Goal: Transaction & Acquisition: Purchase product/service

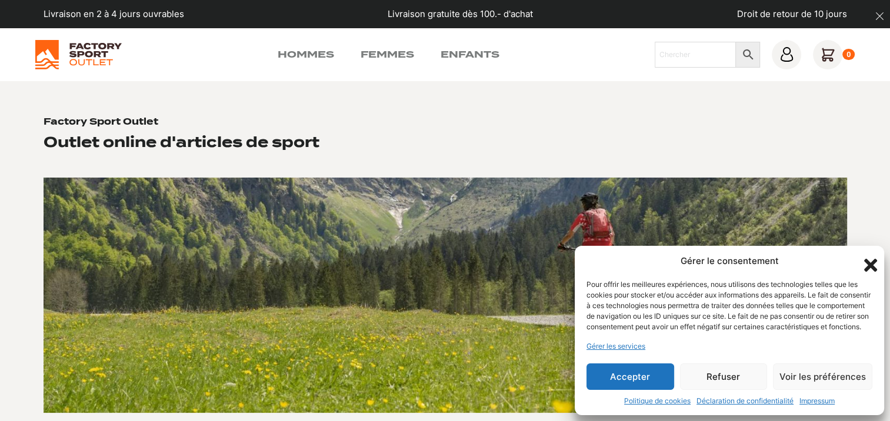
click at [870, 255] on icon "Fermer la boîte de dialogue" at bounding box center [870, 265] width 20 height 20
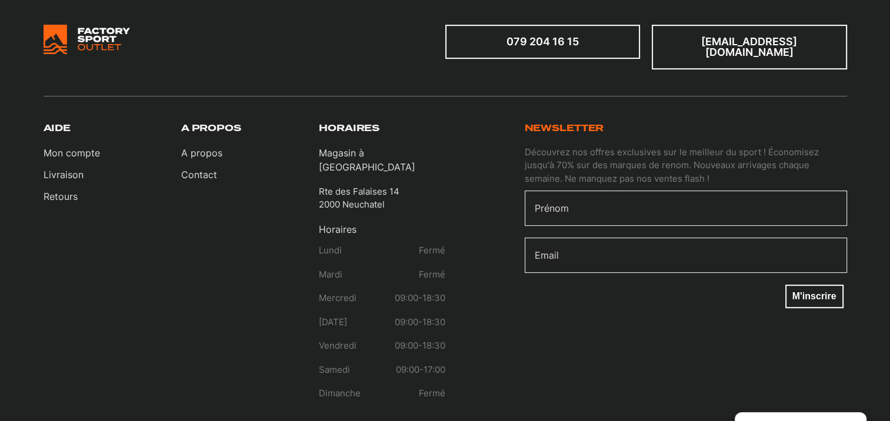
scroll to position [513, 0]
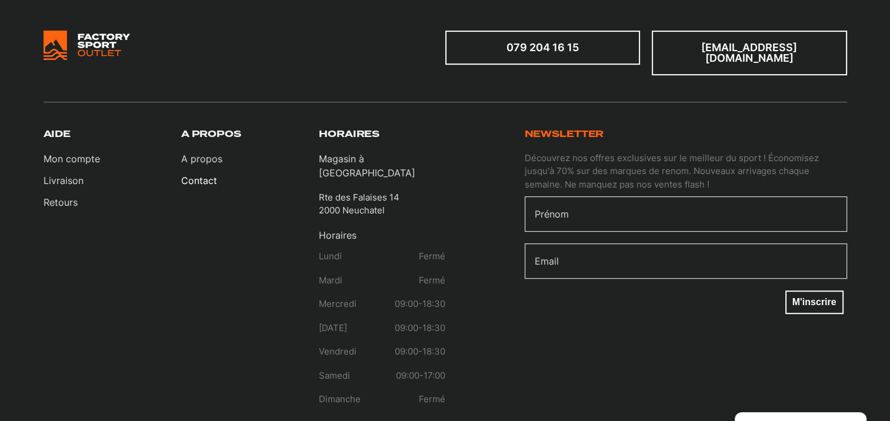
click at [200, 174] on link "Contact" at bounding box center [201, 181] width 41 height 14
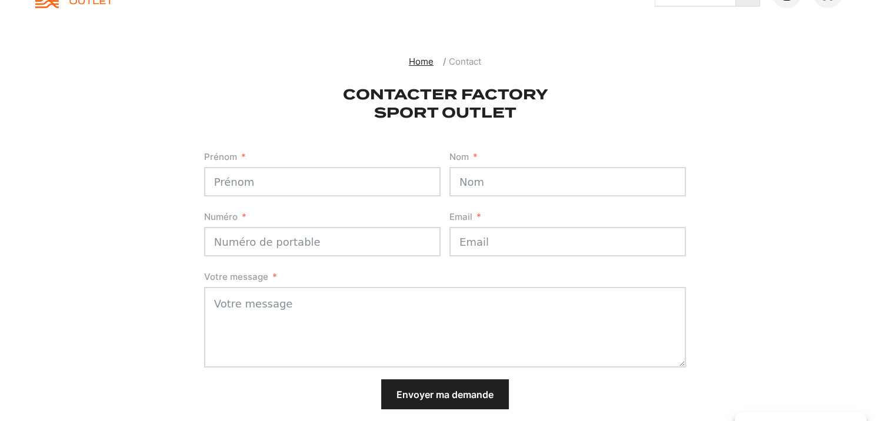
scroll to position [294, 0]
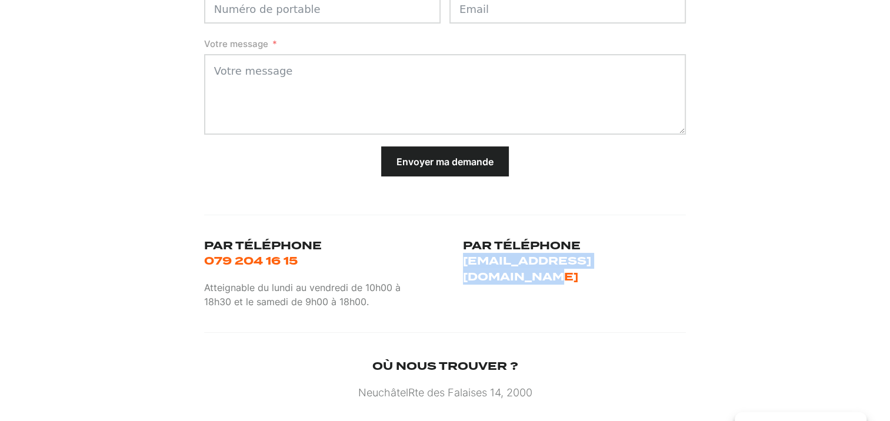
drag, startPoint x: 706, startPoint y: 268, endPoint x: 459, endPoint y: 258, distance: 246.6
click at [459, 258] on section "Home Contact Contacter Factory Sport Outlet Formulaire de contact Prénom Nom Nu…" at bounding box center [445, 242] width 890 height 911
drag, startPoint x: 459, startPoint y: 258, endPoint x: 511, endPoint y: 264, distance: 52.2
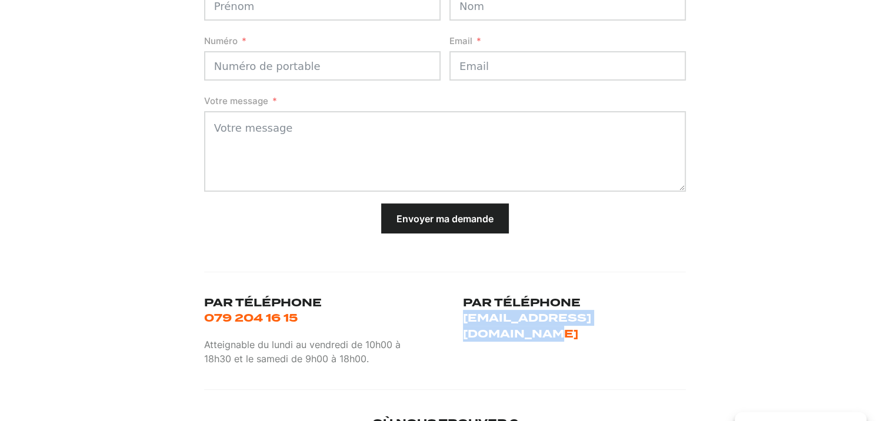
scroll to position [0, 0]
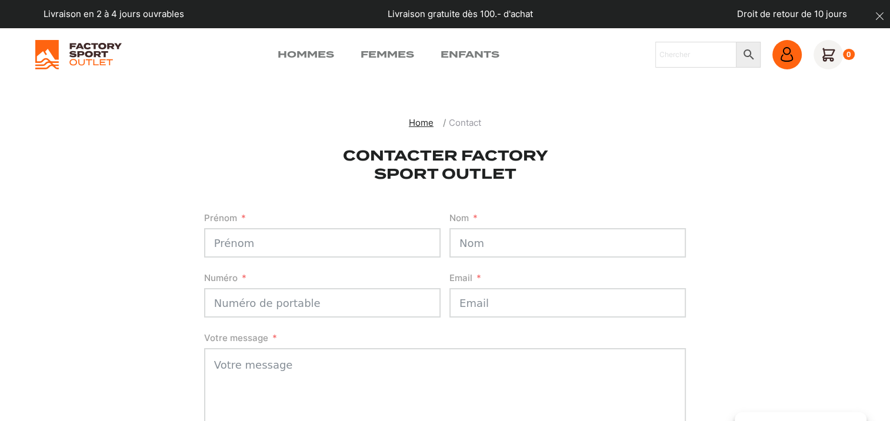
click at [790, 56] on icon at bounding box center [786, 54] width 15 height 15
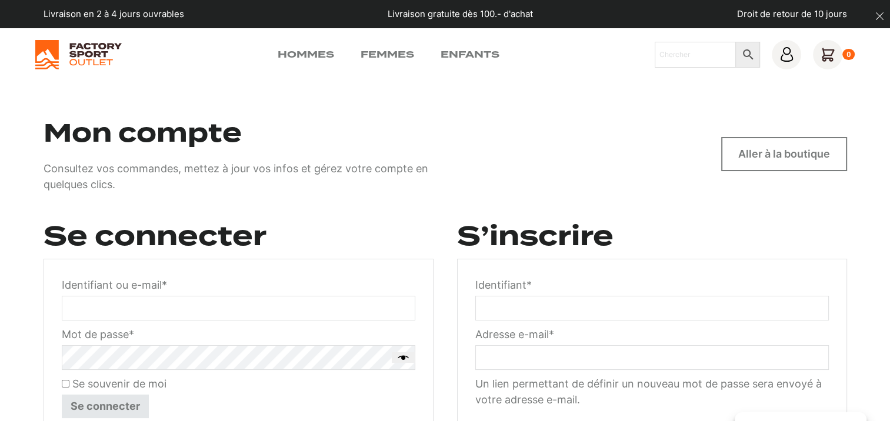
click at [213, 302] on input "Identifiant ou e-mail * Obligatoire" at bounding box center [238, 308] width 353 height 25
type input "[EMAIL_ADDRESS][DOMAIN_NAME]"
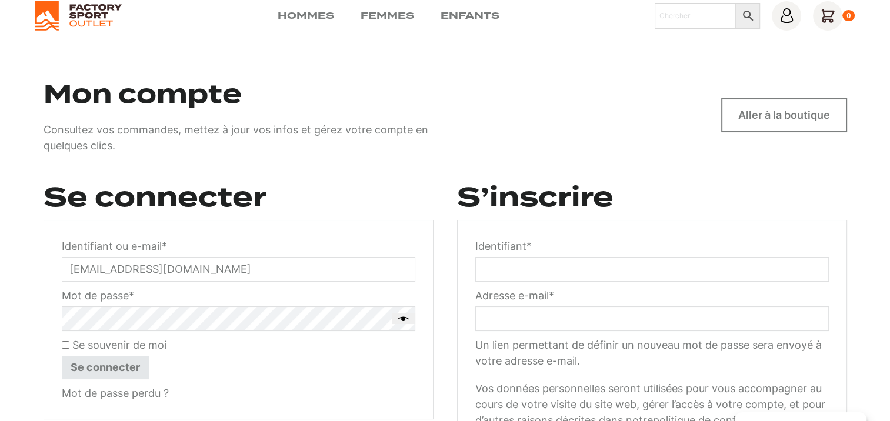
scroll to position [59, 0]
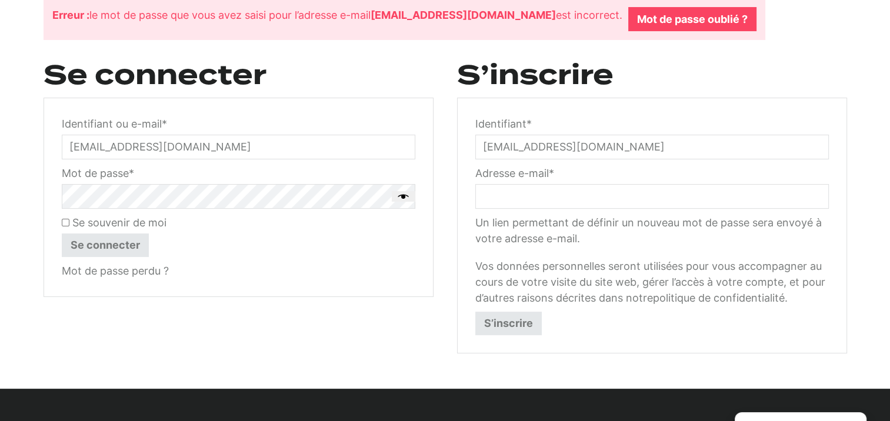
scroll to position [235, 0]
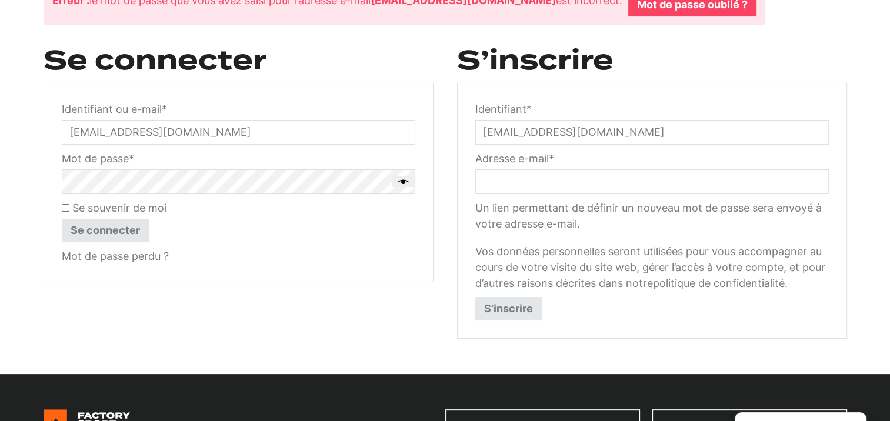
click at [106, 226] on button "Se connecter" at bounding box center [105, 231] width 87 height 24
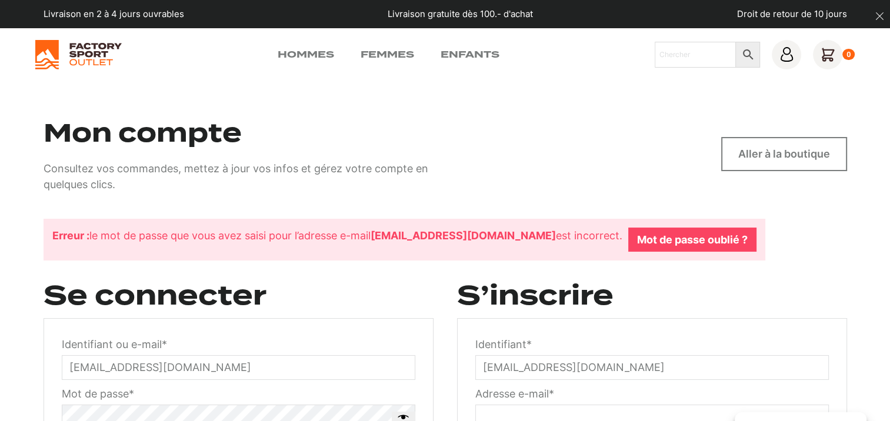
scroll to position [118, 0]
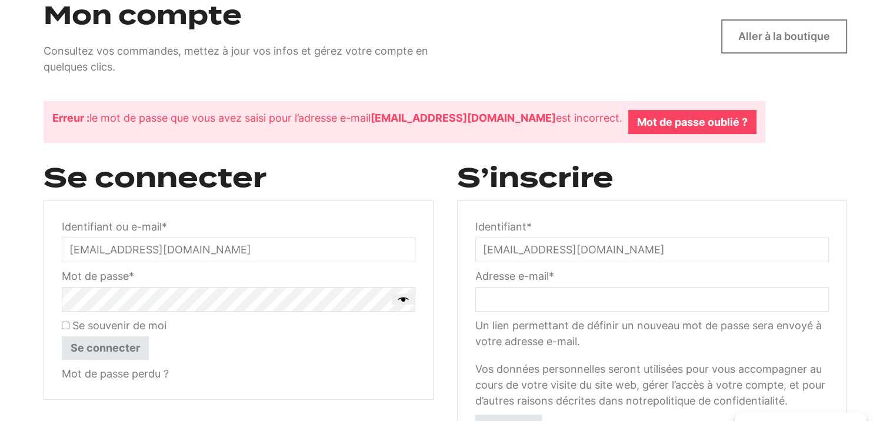
click at [403, 300] on button "Afficher le mot de passe" at bounding box center [404, 299] width 24 height 11
click at [96, 348] on button "Se connecter" at bounding box center [105, 348] width 87 height 24
click at [628, 132] on link "Mot de passe oublié ?" at bounding box center [692, 122] width 128 height 24
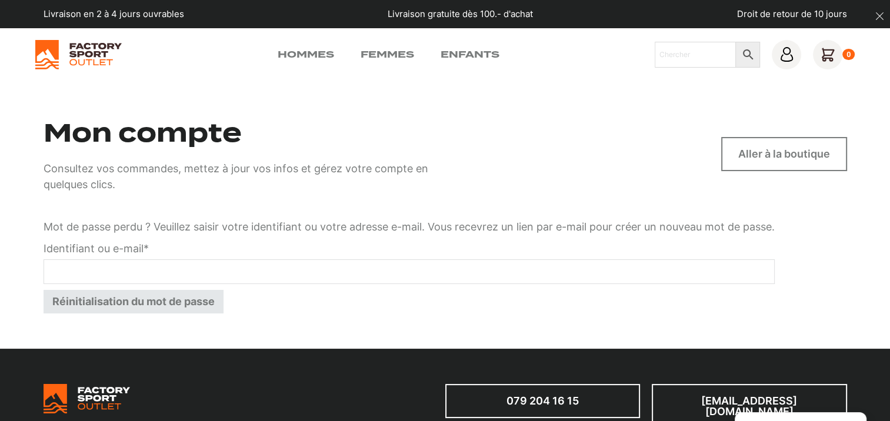
click at [160, 268] on input "Identifiant ou e-mail * Obligatoire" at bounding box center [409, 271] width 731 height 25
type input "fannyperret@hotmail.com"
click at [152, 306] on button "Réinitialisation du mot de passe" at bounding box center [134, 302] width 180 height 24
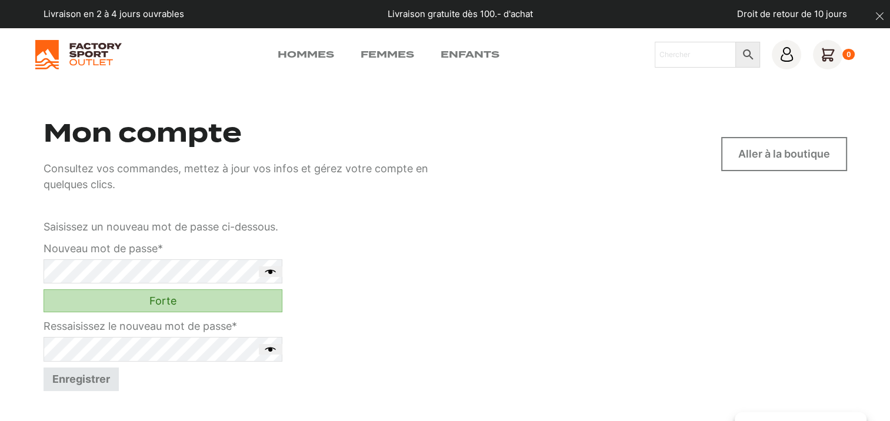
click at [267, 266] on button "Afficher le mot de passe" at bounding box center [271, 271] width 24 height 11
click at [265, 349] on button "Afficher le mot de passe" at bounding box center [271, 349] width 24 height 11
click at [88, 378] on button "Enregistrer" at bounding box center [81, 380] width 75 height 24
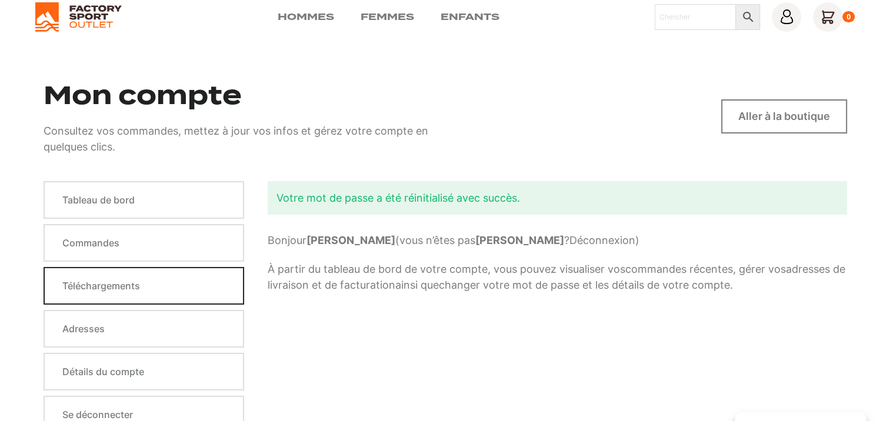
scroll to position [59, 0]
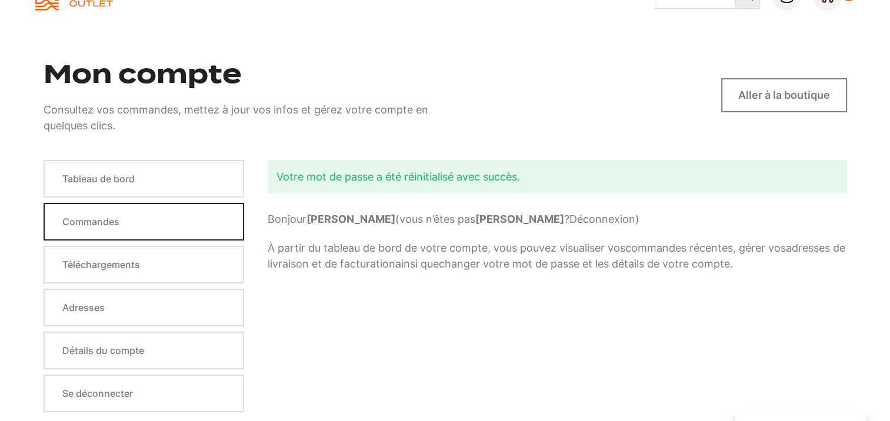
click at [127, 221] on link "Commandes" at bounding box center [144, 222] width 201 height 38
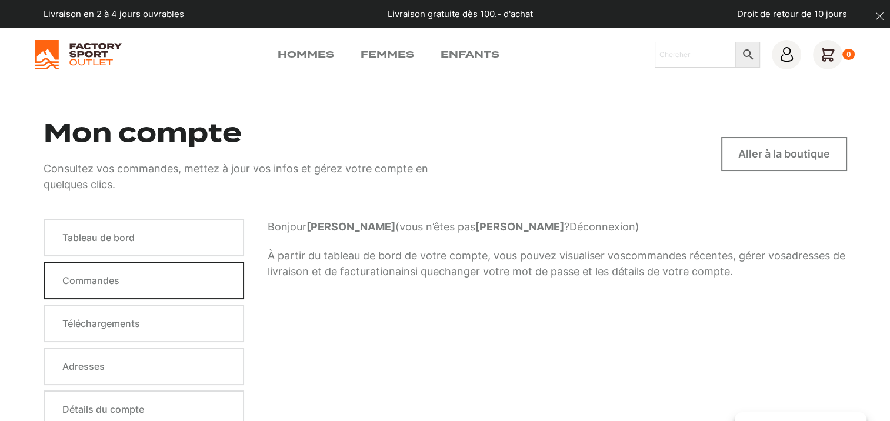
click at [143, 271] on link "Commandes" at bounding box center [144, 281] width 201 height 38
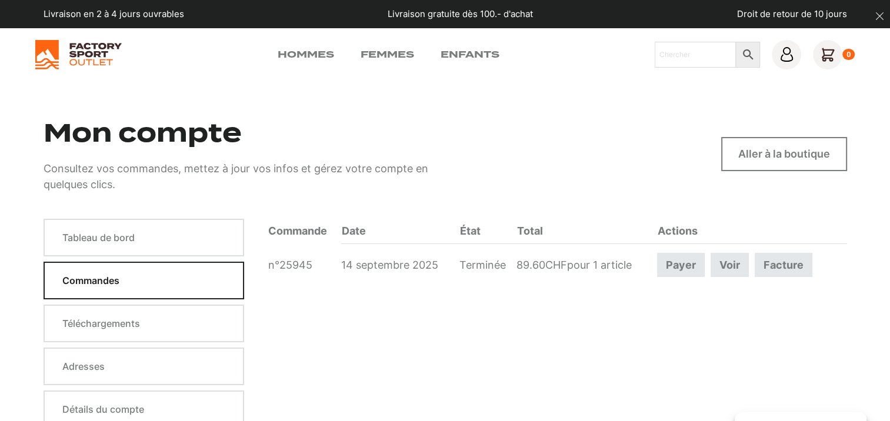
click at [302, 261] on link "n°25945" at bounding box center [290, 265] width 44 height 12
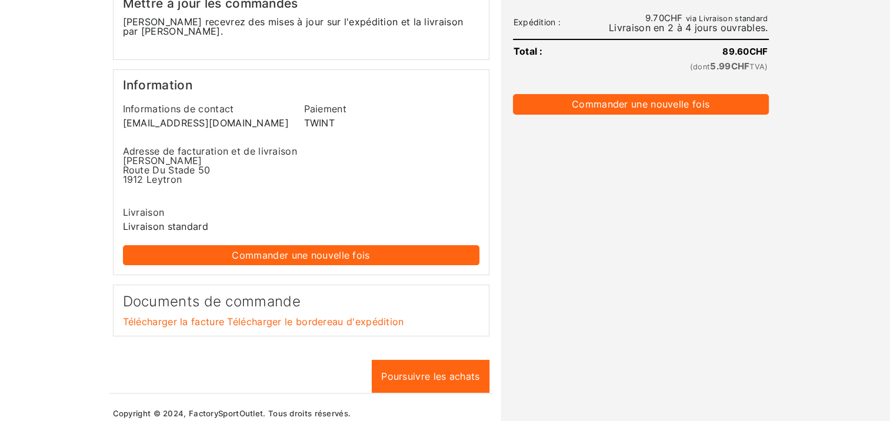
scroll to position [177, 0]
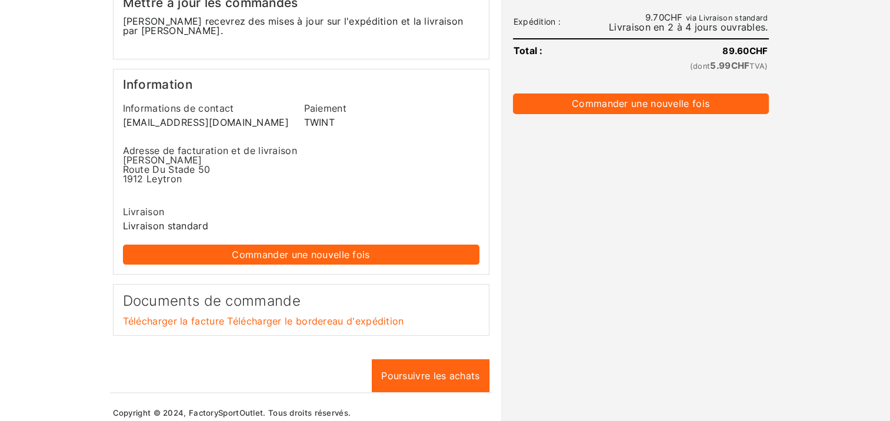
click at [355, 315] on link "Télécharger le bordereau d'expédition" at bounding box center [315, 321] width 176 height 12
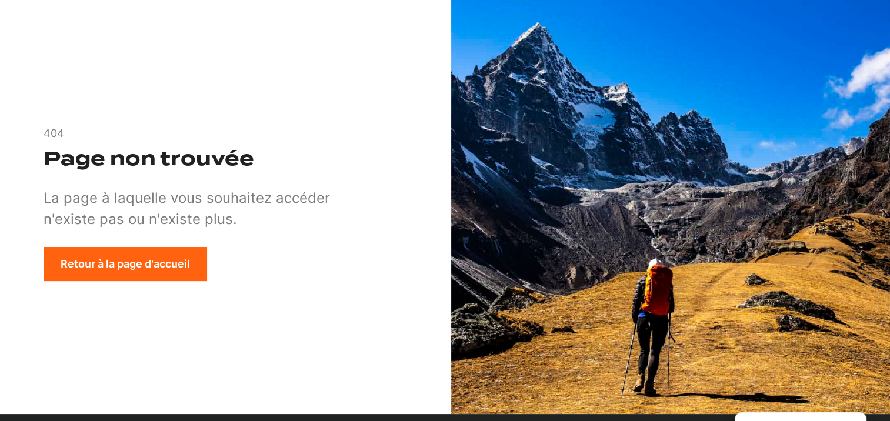
scroll to position [118, 0]
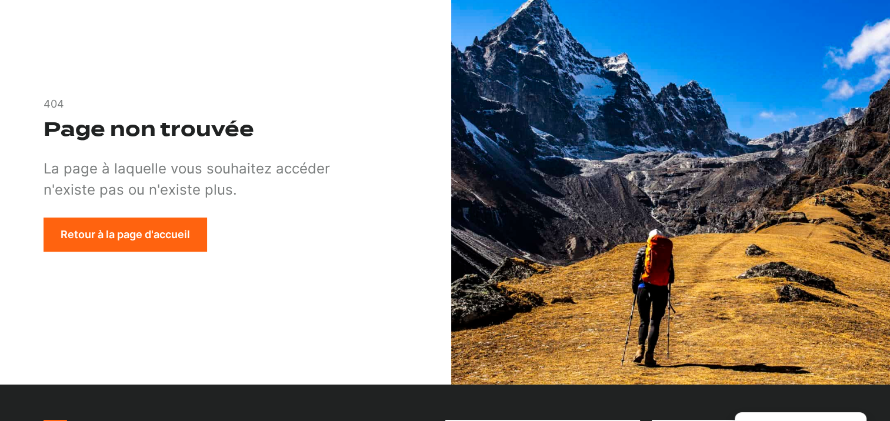
click at [116, 241] on link "Retour à la page d'accueil" at bounding box center [126, 235] width 164 height 34
click at [97, 219] on link "Retour à la page d'accueil" at bounding box center [126, 235] width 164 height 34
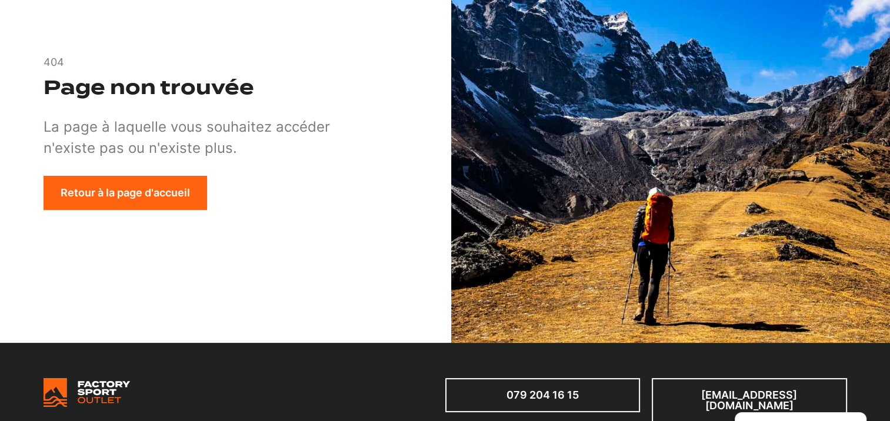
scroll to position [176, 0]
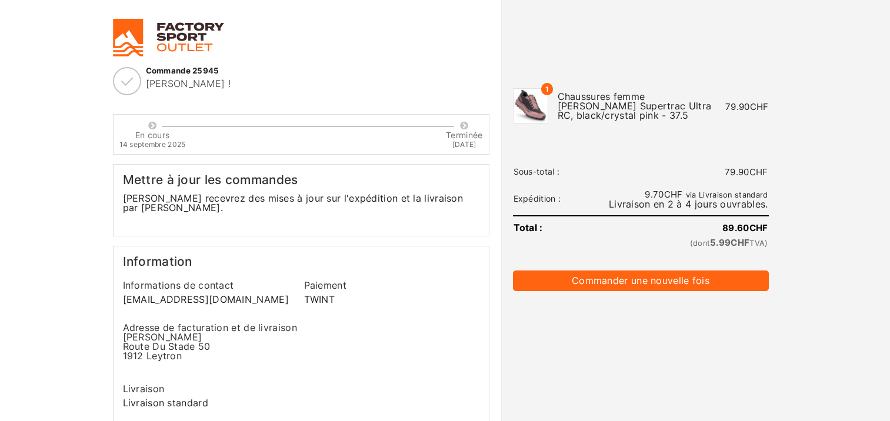
scroll to position [177, 0]
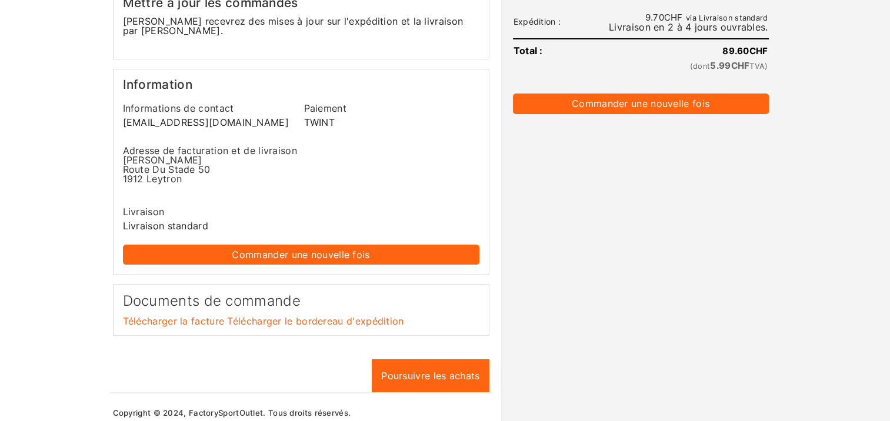
click at [348, 315] on link "Télécharger le bordereau d'expédition" at bounding box center [315, 321] width 176 height 12
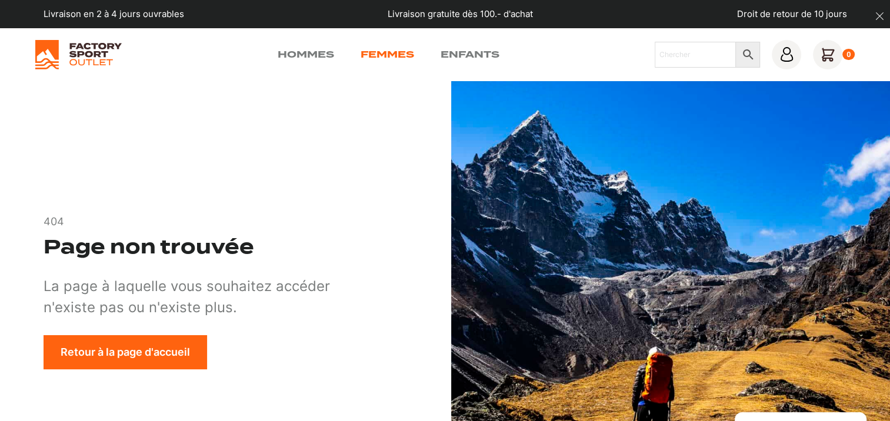
click at [412, 51] on link "Femmes" at bounding box center [388, 55] width 54 height 14
click at [686, 51] on input "Chercher" at bounding box center [695, 55] width 81 height 26
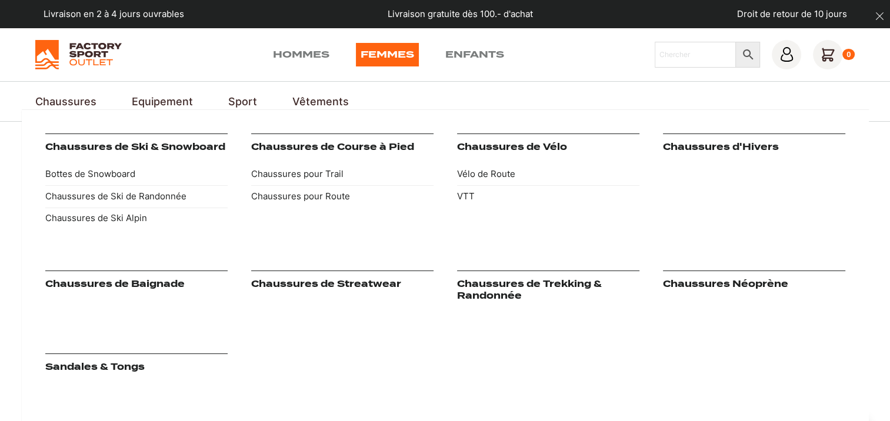
click at [77, 98] on link "Chaussures" at bounding box center [65, 102] width 61 height 16
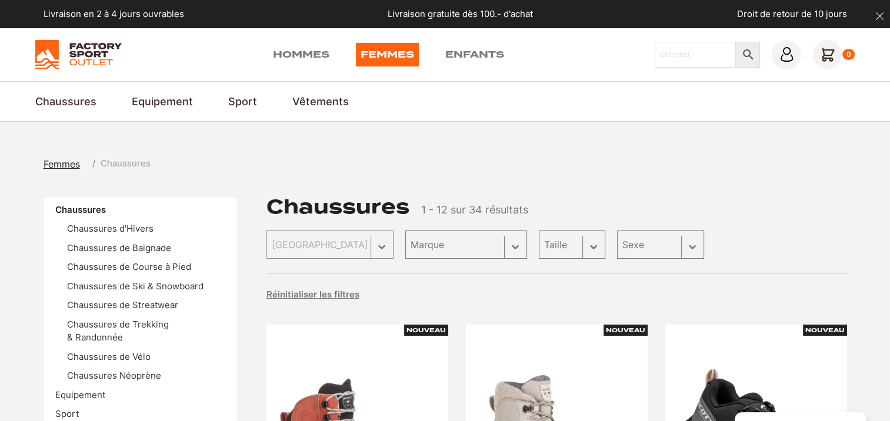
click at [708, 28] on div "Livraison en 2 à 4 jours ouvrables Livraison gratuite dès 100.- d'achat Droit d…" at bounding box center [445, 14] width 890 height 28
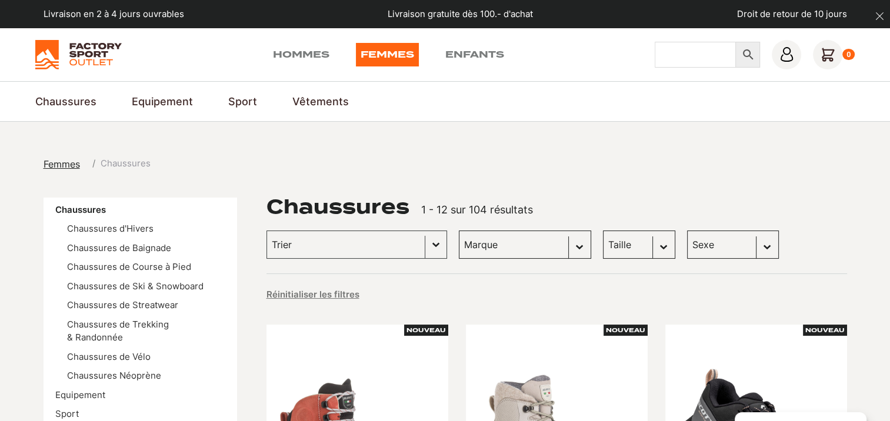
click at [692, 56] on input "Chercher" at bounding box center [695, 55] width 81 height 26
type input "s"
click at [522, 241] on select "Marque Scott (28) Vans (19) Kayland (18) Dolomite (14) Globe Skateboards (3) He…" at bounding box center [525, 245] width 132 height 28
select select "scott"
click at [459, 231] on select "Marque Scott (28) Vans (19) Kayland (18) Dolomite (14) Globe Skateboards (3) He…" at bounding box center [525, 245] width 132 height 28
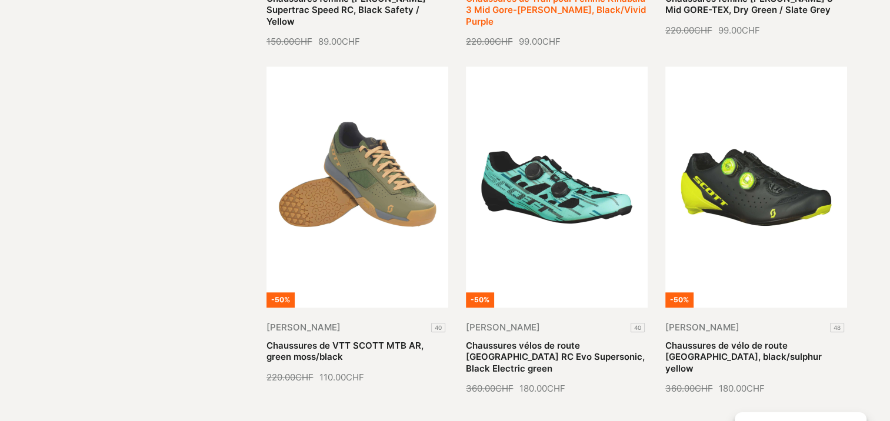
scroll to position [1470, 0]
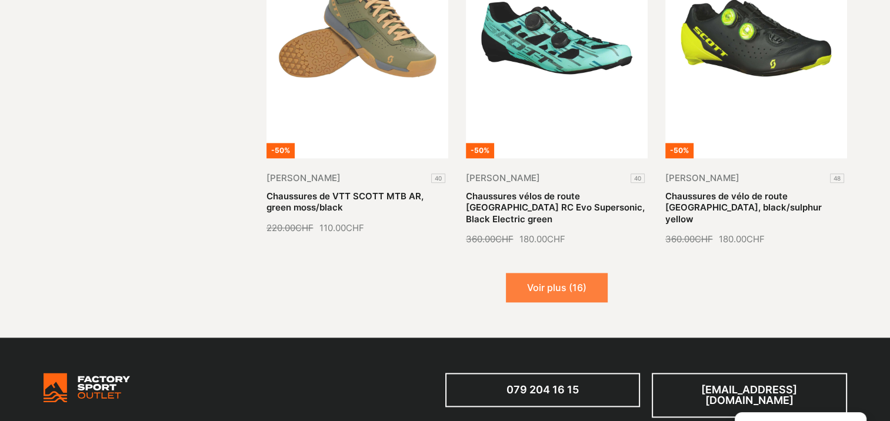
click at [564, 273] on button "Voir plus (16)" at bounding box center [557, 287] width 102 height 29
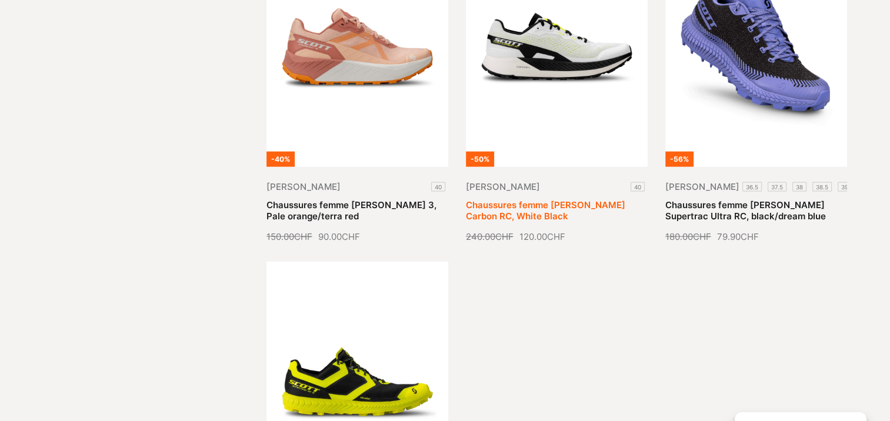
scroll to position [2529, 0]
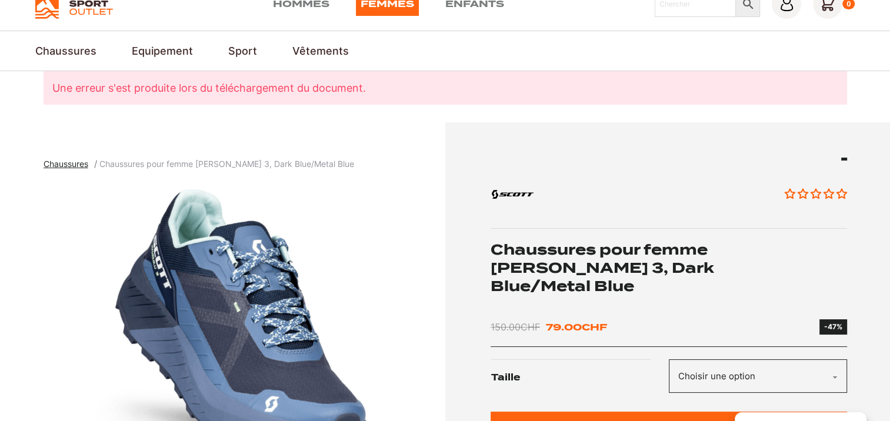
scroll to position [176, 0]
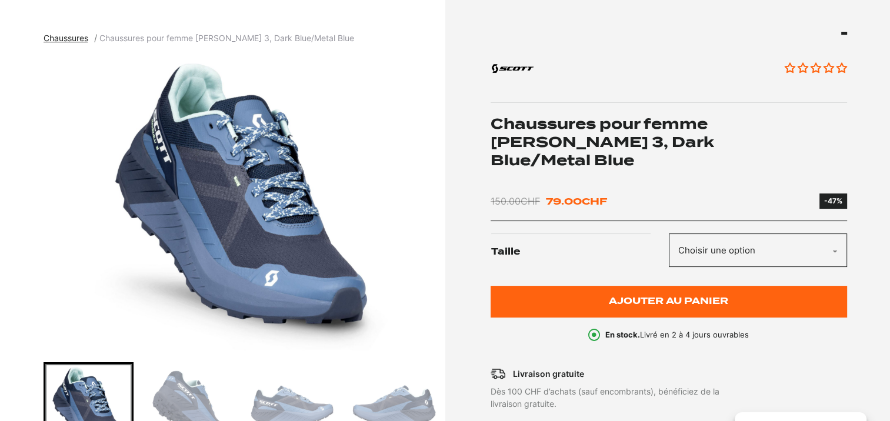
click at [206, 397] on img "Go to slide 2" at bounding box center [190, 407] width 86 height 86
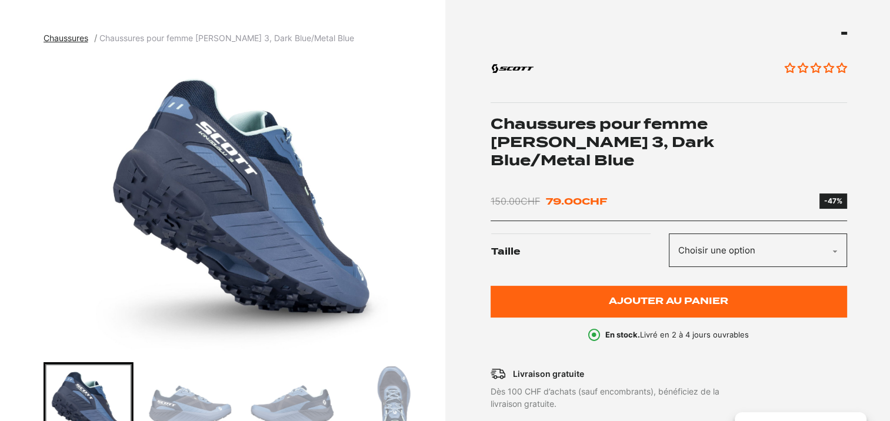
click at [263, 394] on img "Go to slide 4" at bounding box center [292, 407] width 86 height 86
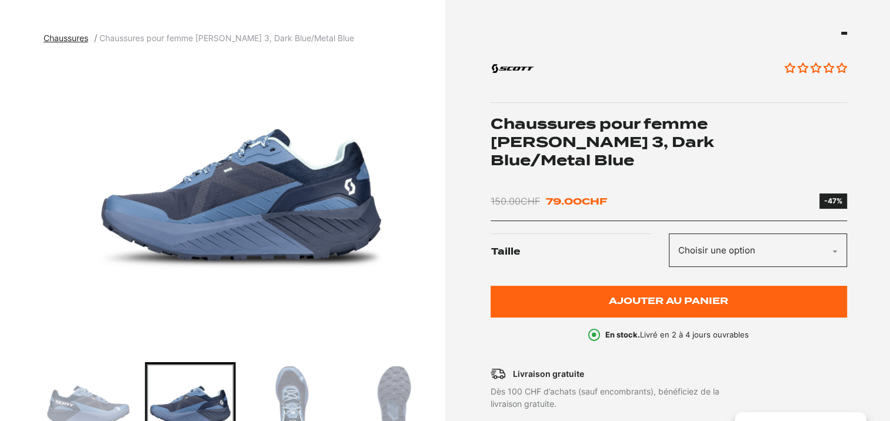
click at [336, 394] on div "Go to slide 5" at bounding box center [292, 407] width 90 height 90
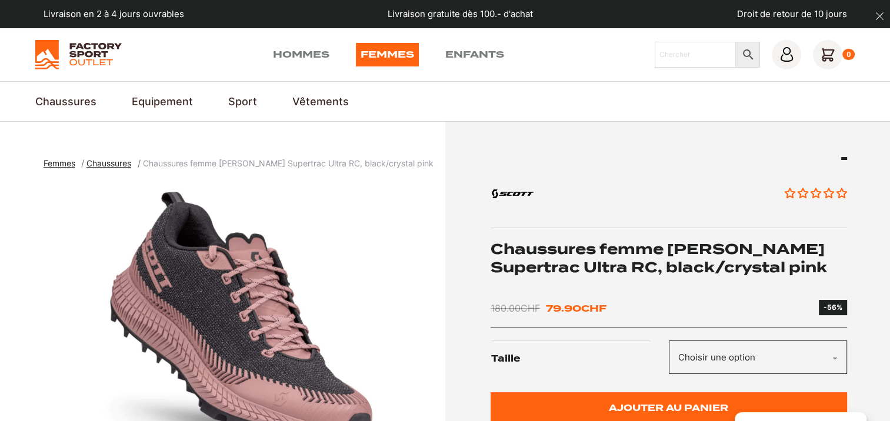
scroll to position [294, 0]
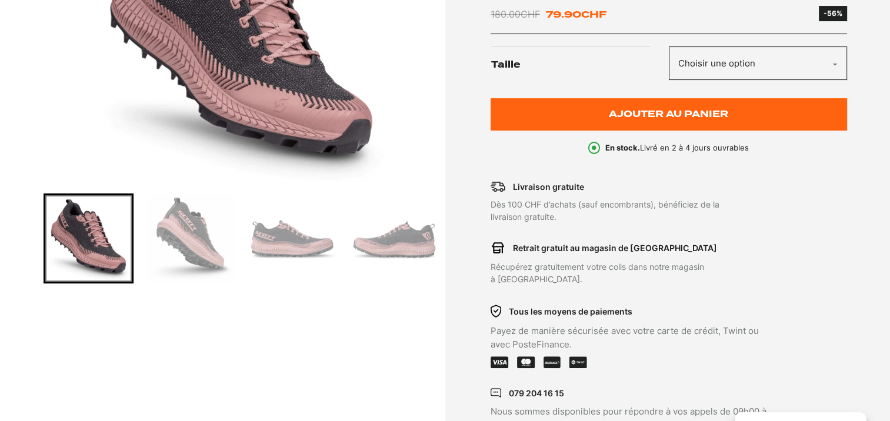
click at [701, 49] on select "Choisir une option 37.5 38 36.5 40.5 38.5 40" at bounding box center [758, 63] width 178 height 34
click at [669, 46] on select "Choisir une option 37.5 38 36.5 40.5 38.5 40" at bounding box center [758, 63] width 178 height 34
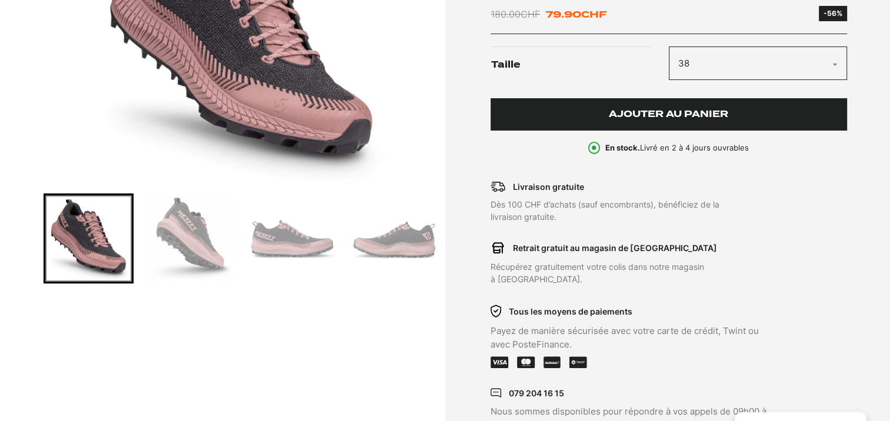
select select "38"
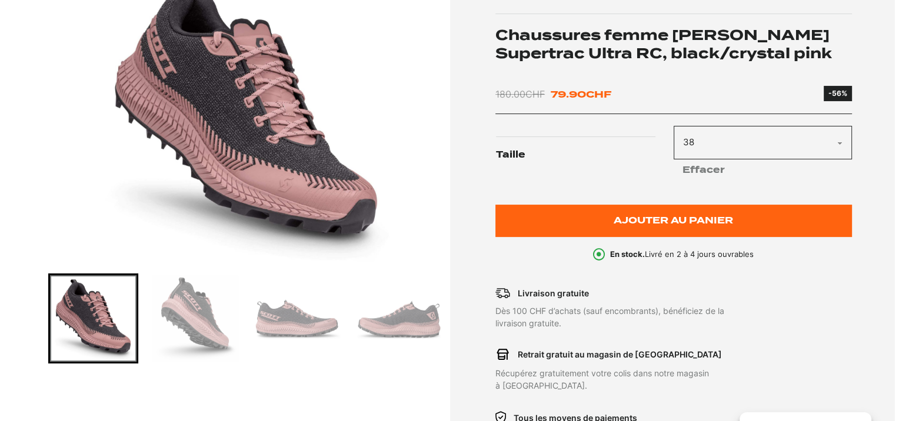
scroll to position [176, 0]
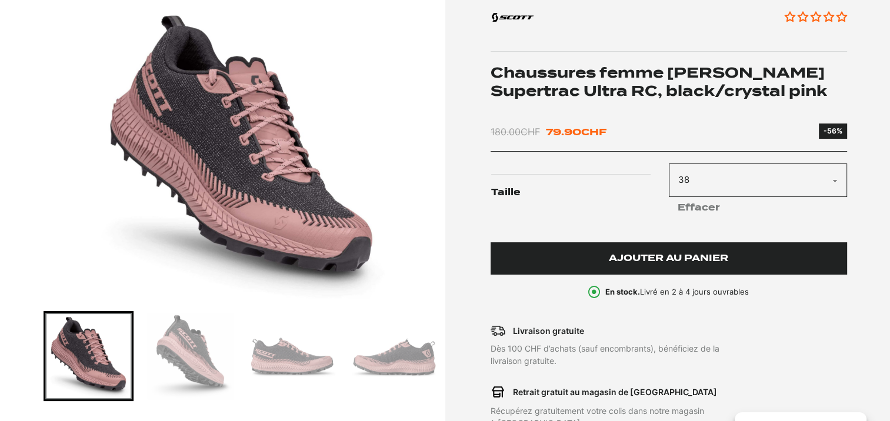
click at [600, 263] on button "Ajouter au panier" at bounding box center [669, 258] width 356 height 32
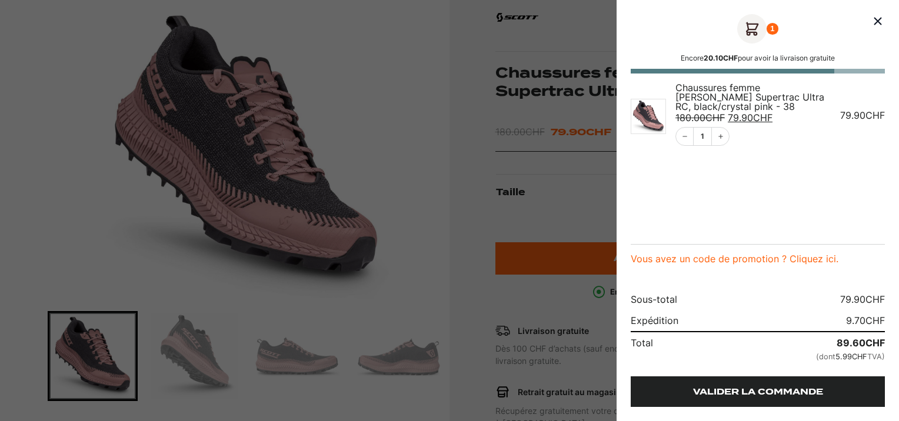
click at [777, 393] on link "Valider la commande" at bounding box center [757, 391] width 254 height 31
click at [749, 395] on link "Valider la commande" at bounding box center [757, 391] width 254 height 31
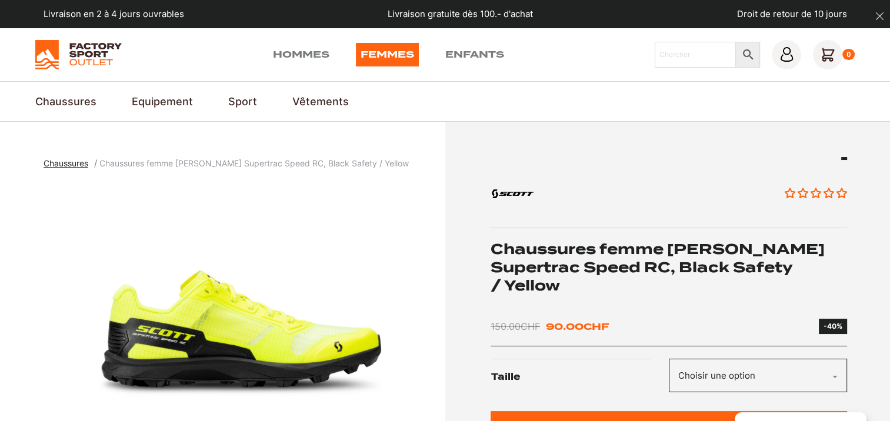
click at [740, 359] on select "Choisir une option 40" at bounding box center [758, 376] width 178 height 34
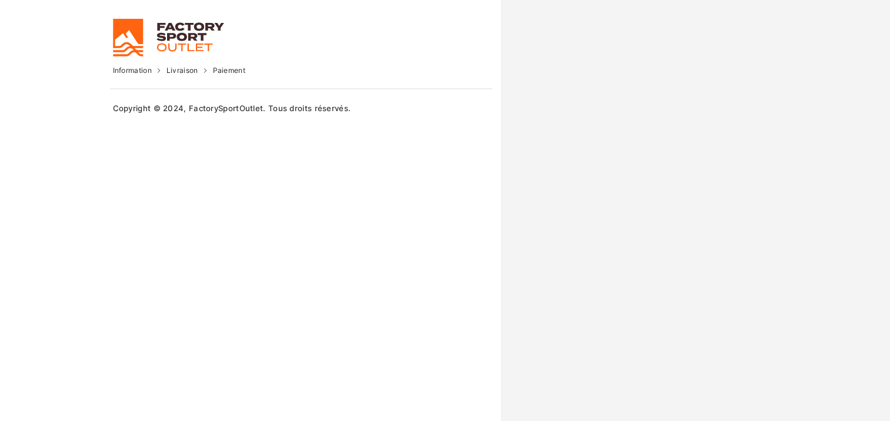
select select "VS"
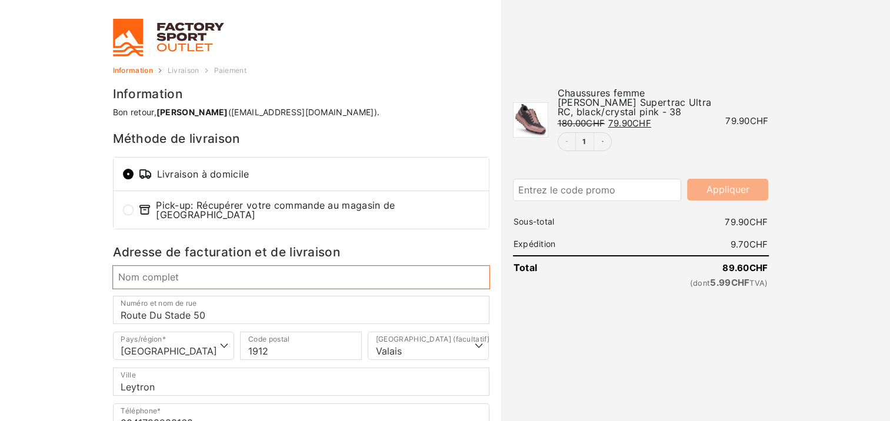
click at [216, 268] on input "Nom complet *" at bounding box center [301, 277] width 376 height 22
type input "[PERSON_NAME]"
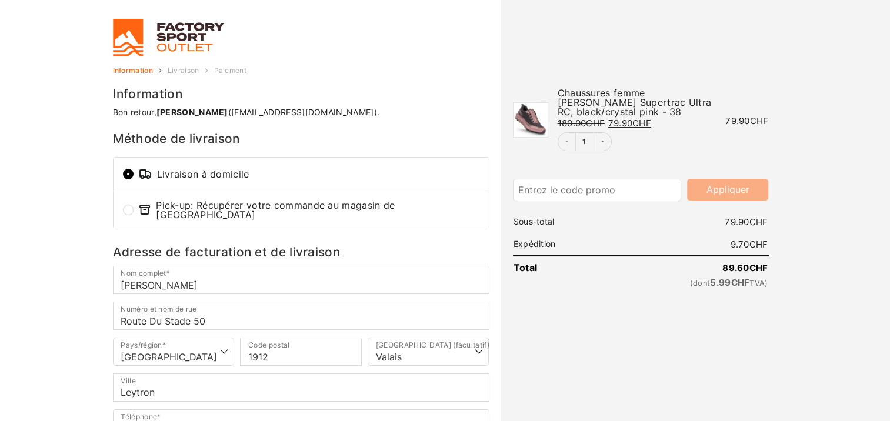
click at [77, 301] on body "Gérer le consentement Pour offrir les meilleures expériences, nous utilisons de…" at bounding box center [445, 210] width 890 height 421
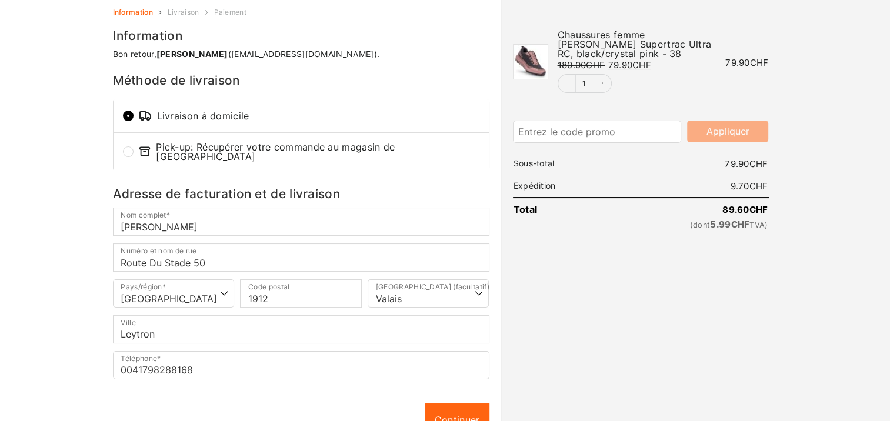
scroll to position [59, 0]
click at [441, 404] on link "Continuer" at bounding box center [457, 419] width 64 height 33
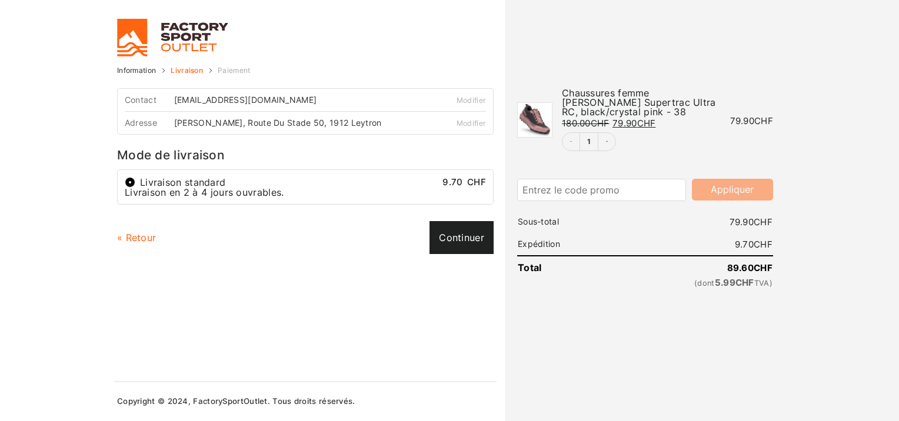
click at [469, 240] on link "Continuer" at bounding box center [461, 237] width 64 height 33
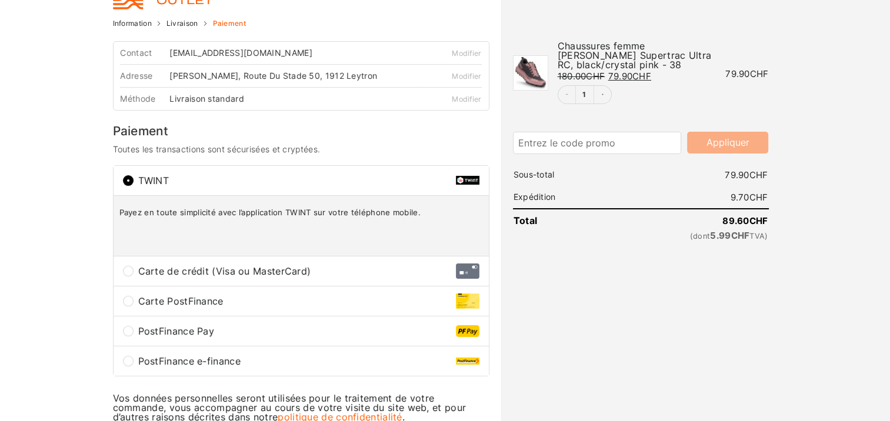
scroll to position [118, 0]
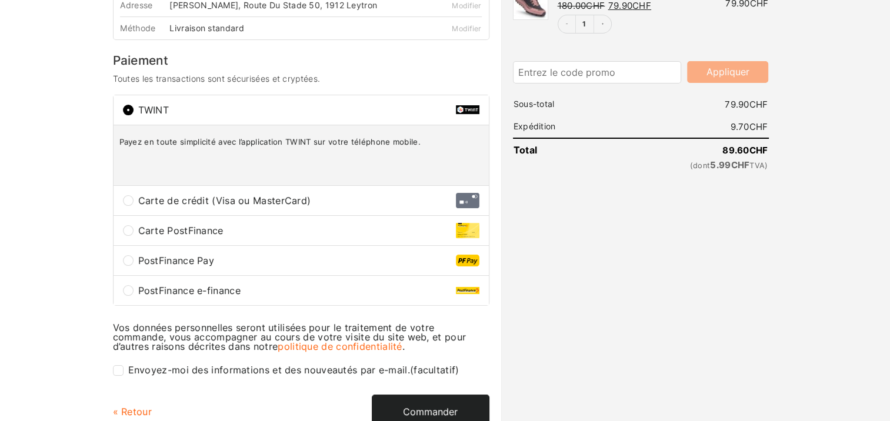
click at [415, 403] on button "Commander" at bounding box center [431, 412] width 118 height 34
